Goal: Task Accomplishment & Management: Manage account settings

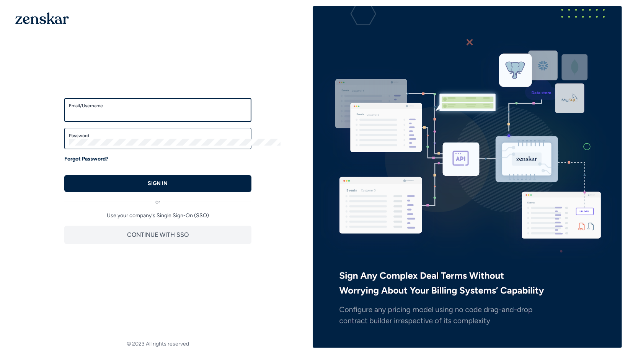
type input "**********"
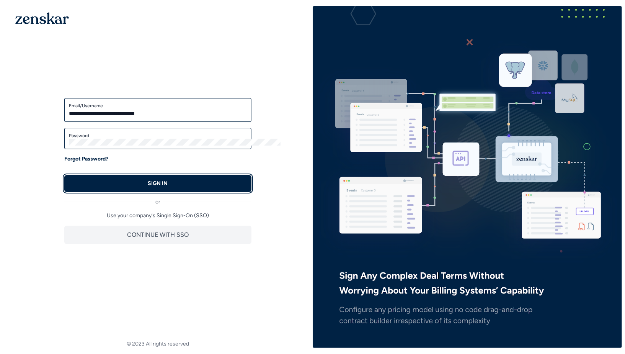
click at [244, 175] on button "SIGN IN" at bounding box center [157, 183] width 187 height 17
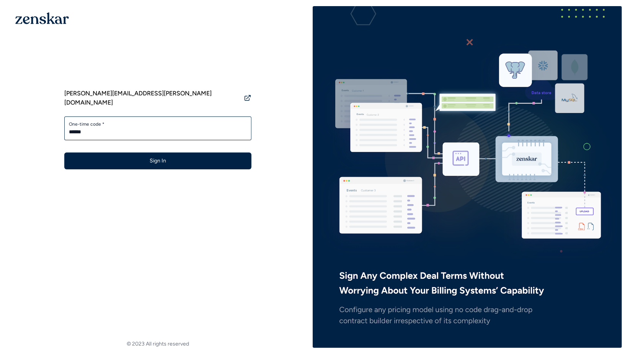
type input "******"
click at [64, 152] on button "Sign In" at bounding box center [157, 160] width 187 height 17
